Goal: Check status: Check status

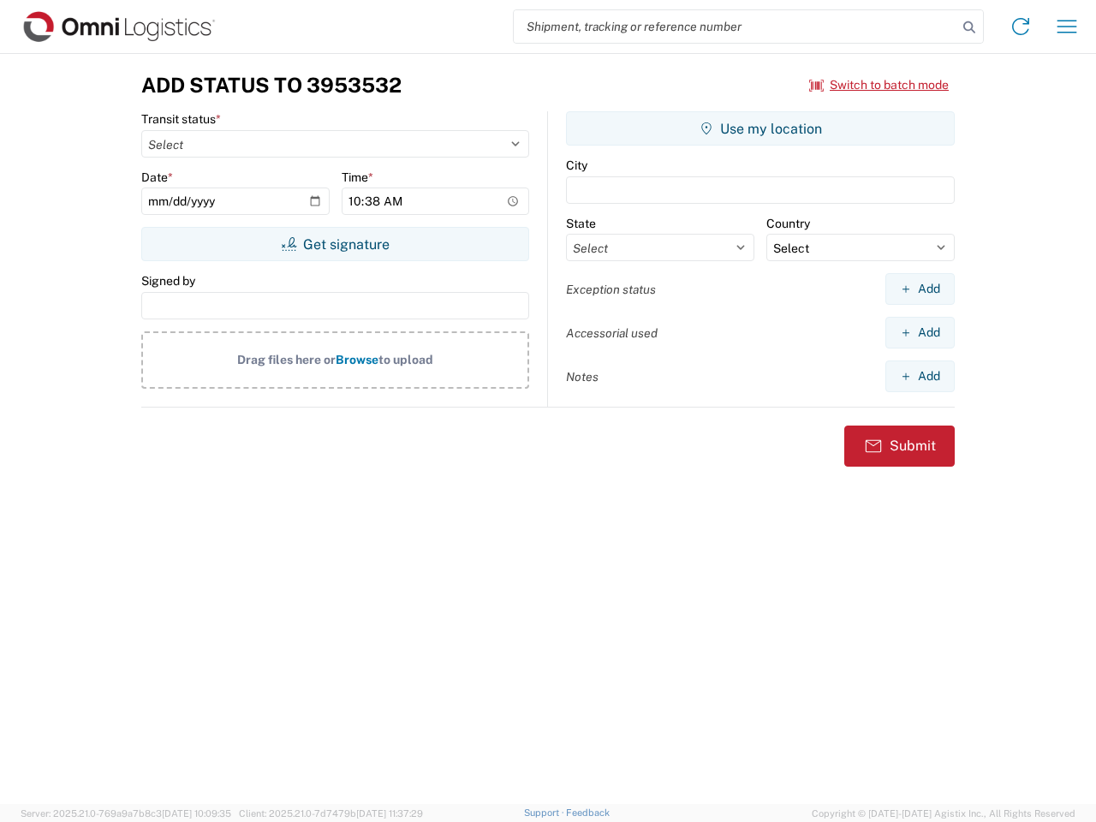
click at [735, 27] on input "search" at bounding box center [735, 26] width 443 height 33
click at [969, 27] on icon at bounding box center [969, 27] width 24 height 24
click at [1020, 27] on icon at bounding box center [1020, 26] width 27 height 27
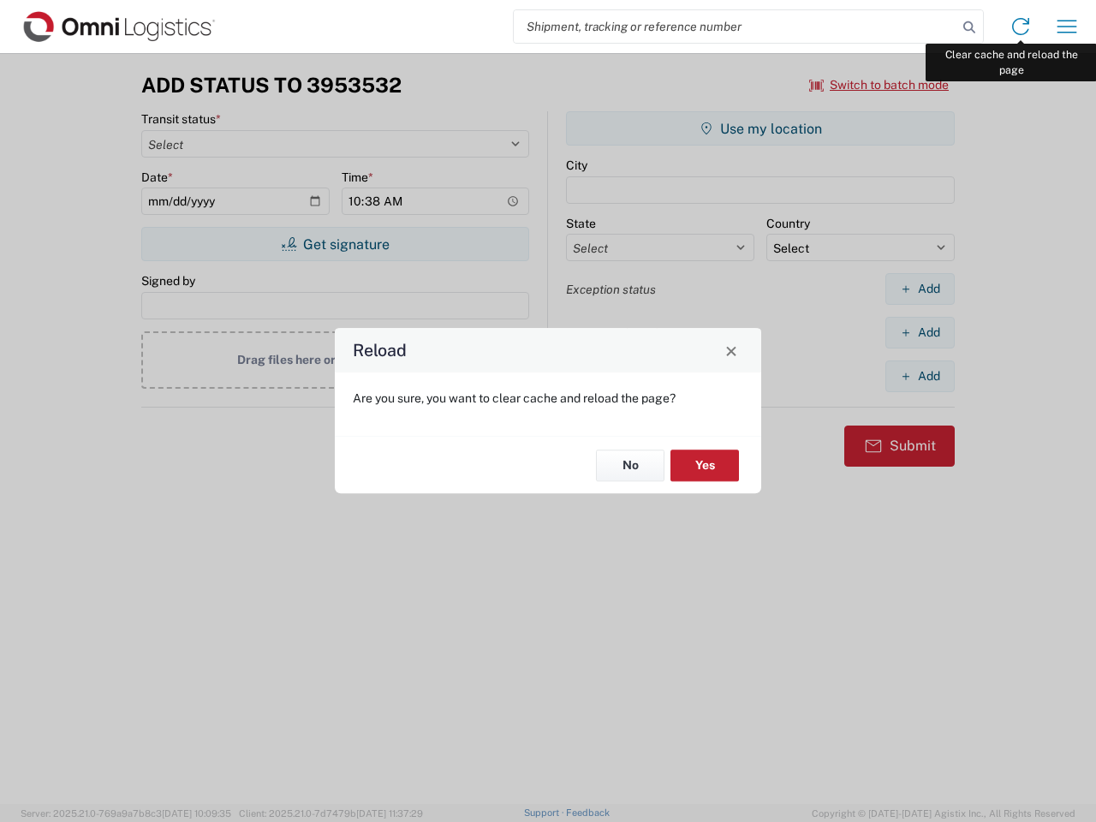
click at [1066, 27] on div "Reload Are you sure, you want to clear cache and reload the page? No Yes" at bounding box center [548, 411] width 1096 height 822
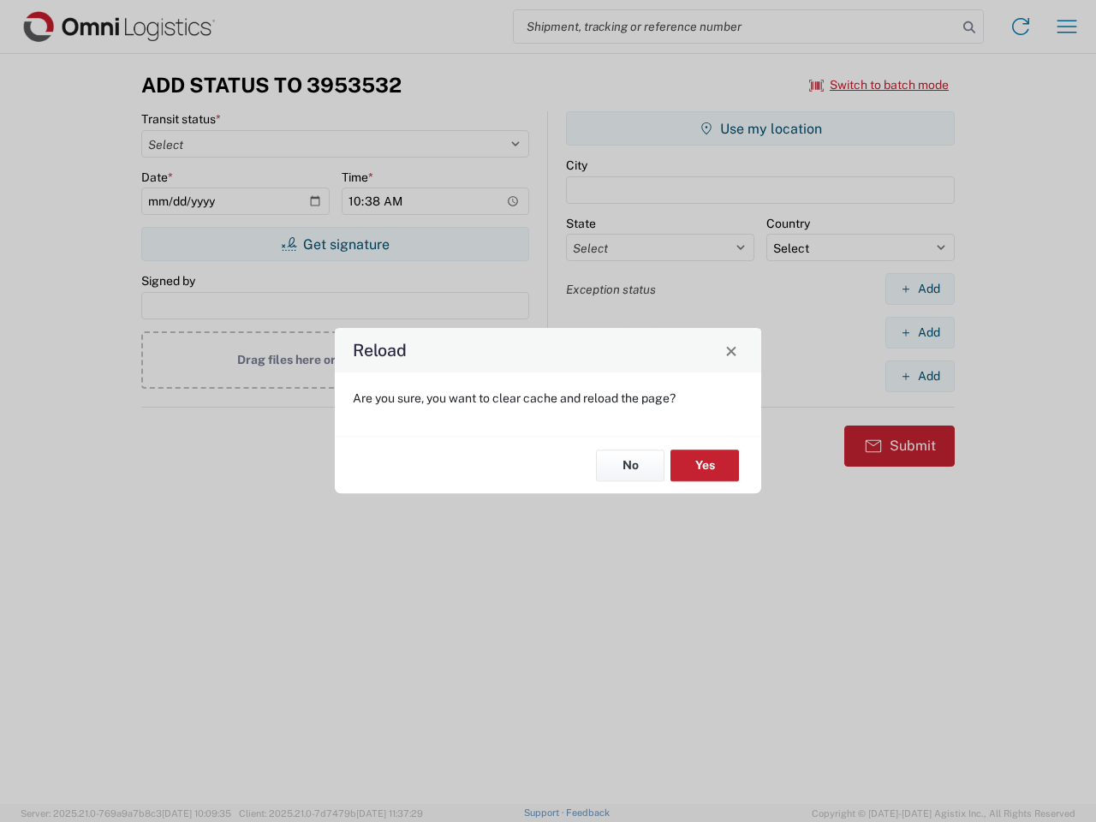
click at [879, 85] on div "Reload Are you sure, you want to clear cache and reload the page? No Yes" at bounding box center [548, 411] width 1096 height 822
click at [335, 244] on div "Reload Are you sure, you want to clear cache and reload the page? No Yes" at bounding box center [548, 411] width 1096 height 822
click at [760, 128] on div "Reload Are you sure, you want to clear cache and reload the page? No Yes" at bounding box center [548, 411] width 1096 height 822
click at [919, 288] on div "Reload Are you sure, you want to clear cache and reload the page? No Yes" at bounding box center [548, 411] width 1096 height 822
click at [919, 332] on div "Reload Are you sure, you want to clear cache and reload the page? No Yes" at bounding box center [548, 411] width 1096 height 822
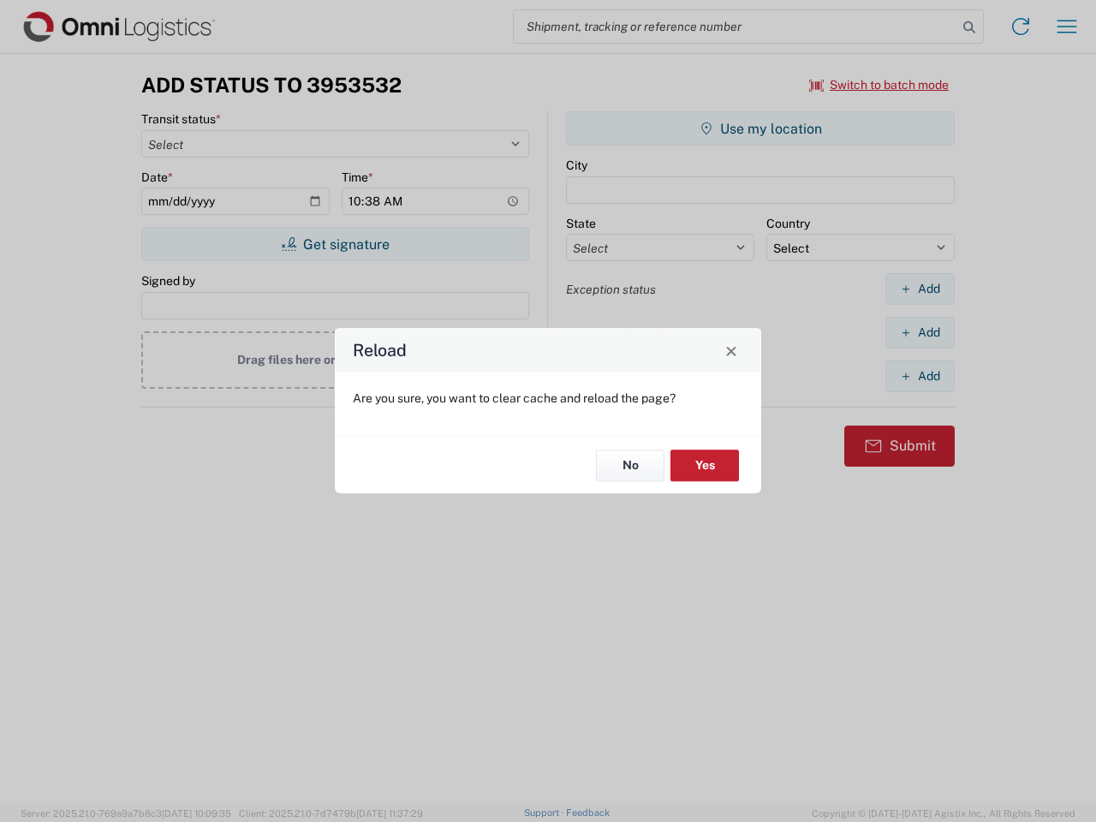
click at [919, 376] on div "Reload Are you sure, you want to clear cache and reload the page? No Yes" at bounding box center [548, 411] width 1096 height 822
